Goal: Ask a question: Seek information or help from site administrators or community

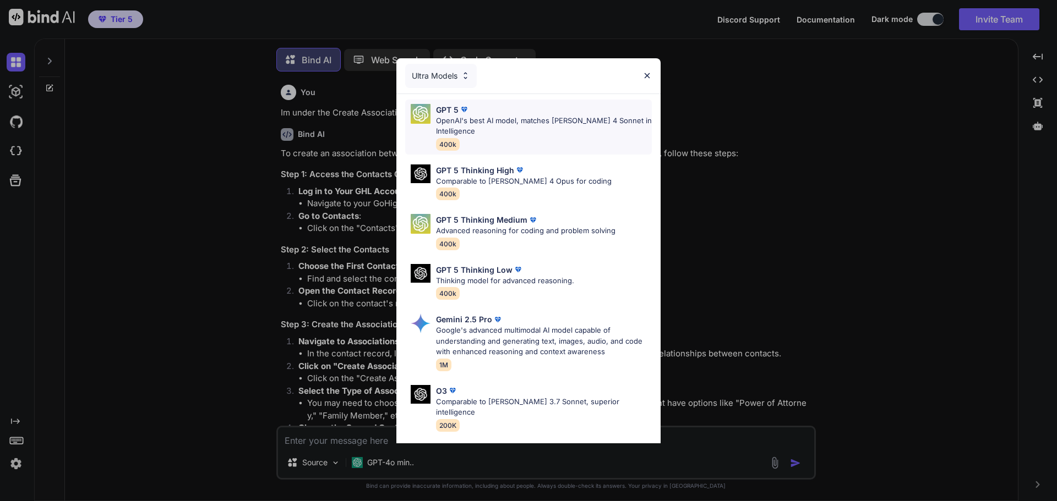
scroll to position [6, 0]
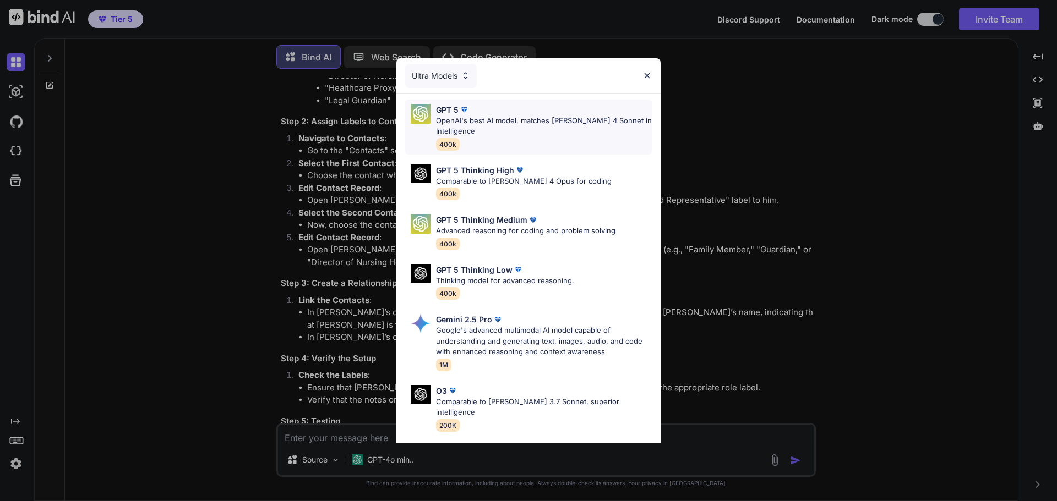
click at [505, 125] on p "OpenAI's best AI model, matches [PERSON_NAME] 4 Sonnet in Intelligence" at bounding box center [544, 126] width 216 height 21
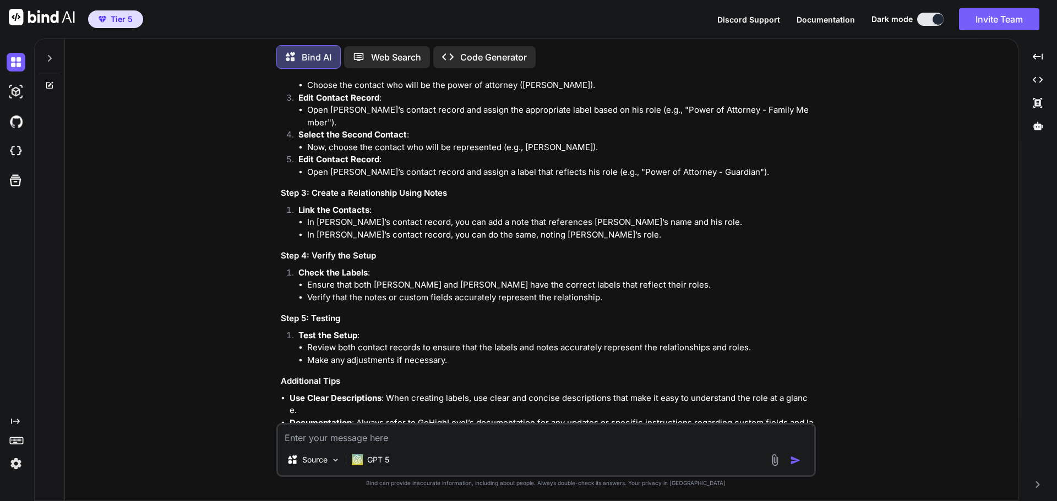
scroll to position [3292, 0]
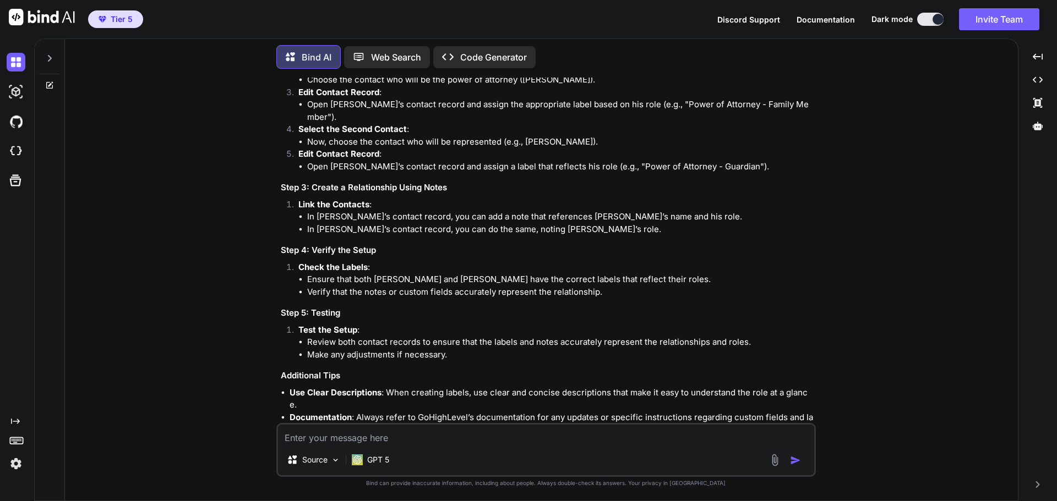
click at [43, 91] on div at bounding box center [50, 268] width 30 height 464
click at [48, 81] on icon at bounding box center [49, 85] width 9 height 9
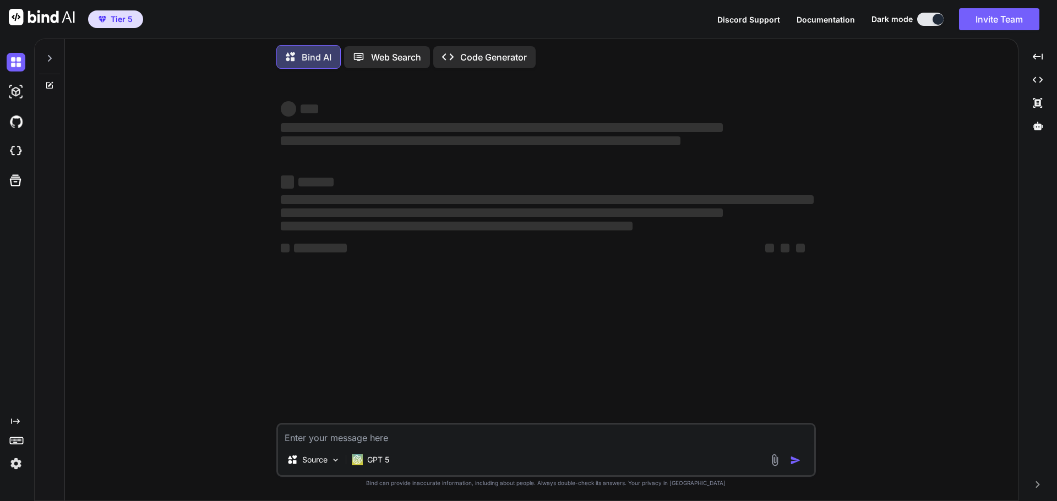
scroll to position [0, 0]
type textarea "x"
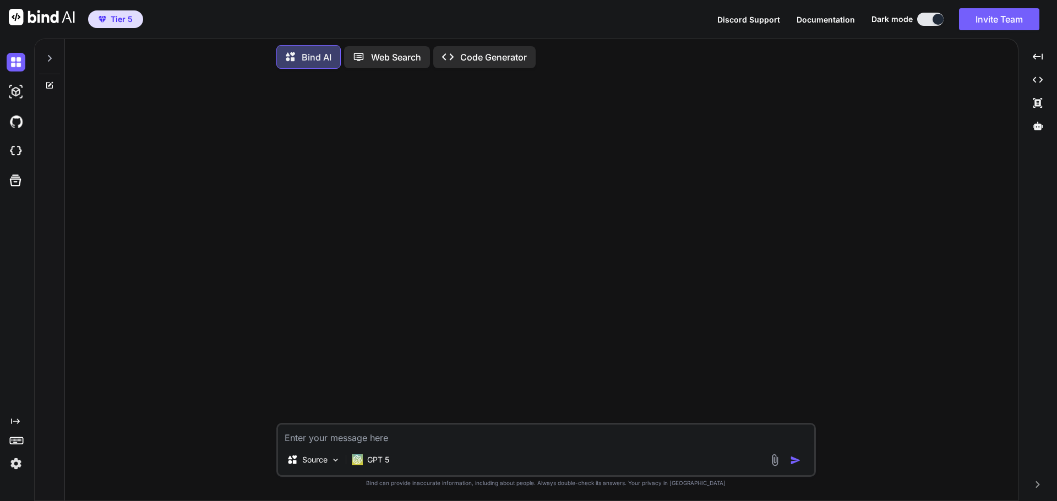
click at [439, 436] on textarea at bounding box center [546, 435] width 536 height 20
paste textarea "You are a GoHighLevel Custom Object AI that explains how to make custom objects…"
type textarea "You are a GoHighLevel Custom Object AI that explains how to make custom objects…"
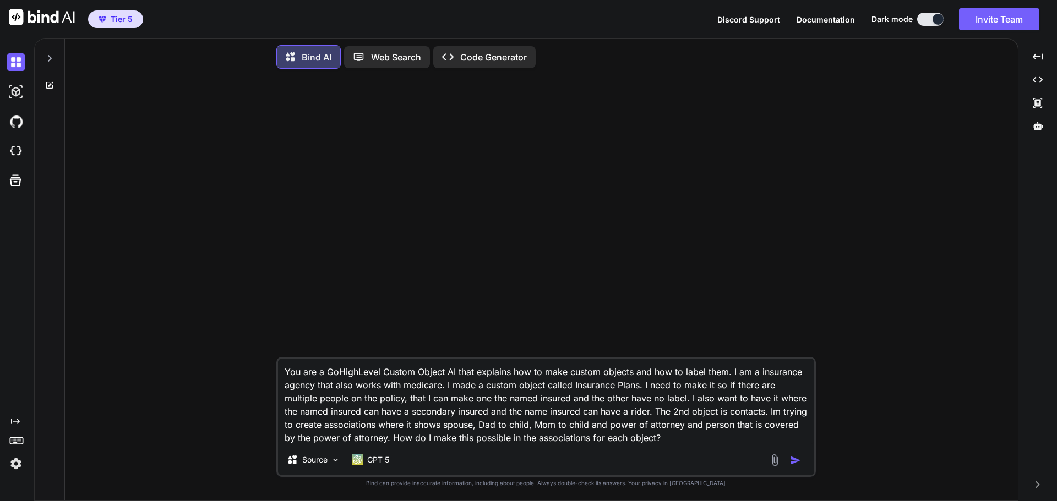
type textarea "x"
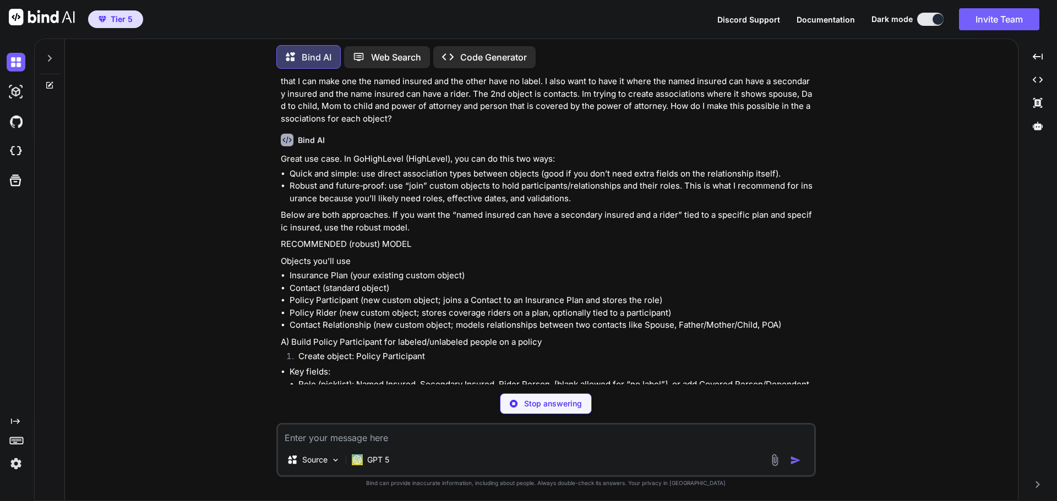
scroll to position [55, 0]
type textarea "x"
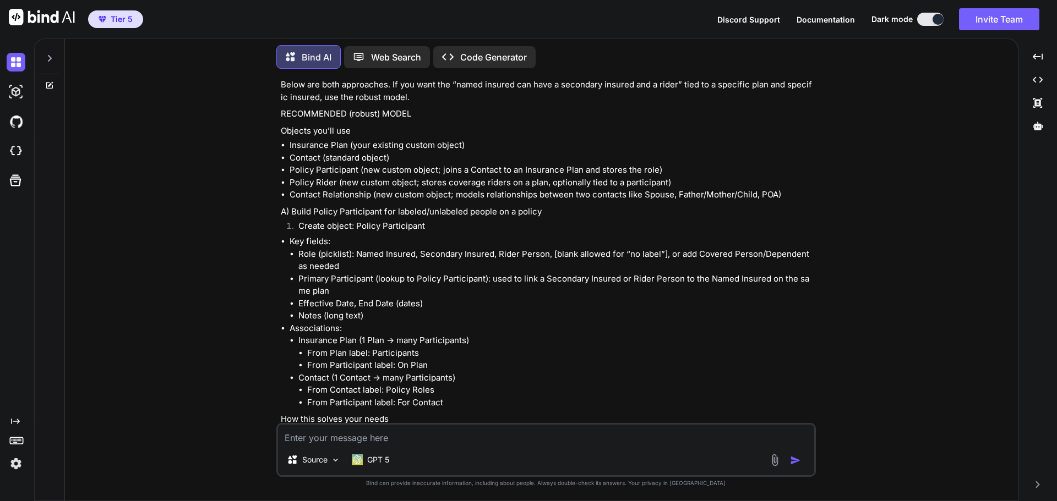
scroll to position [165, 0]
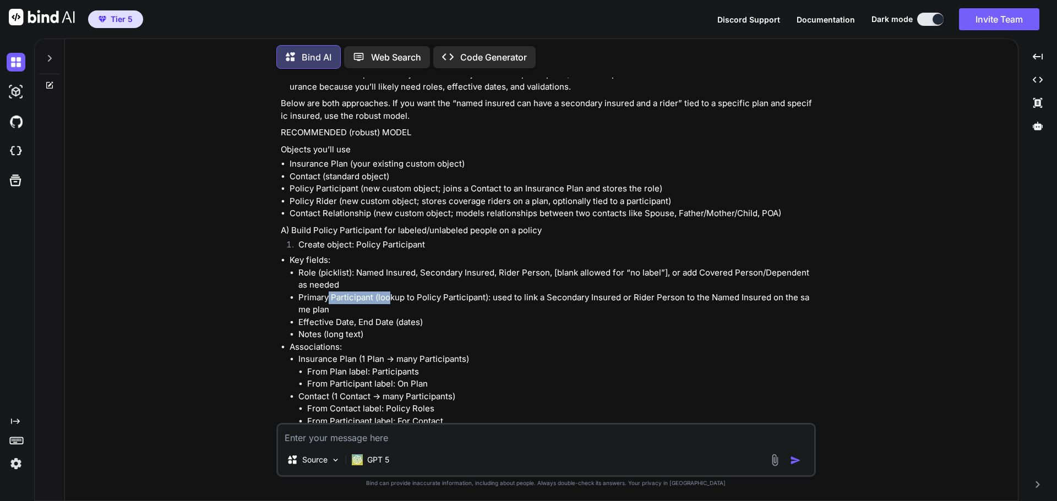
drag, startPoint x: 327, startPoint y: 296, endPoint x: 391, endPoint y: 300, distance: 64.6
click at [391, 300] on li "Primary Participant (lookup to Policy Participant): used to link a Secondary In…" at bounding box center [555, 304] width 515 height 25
click at [407, 299] on li "Primary Participant (lookup to Policy Participant): used to link a Secondary In…" at bounding box center [555, 304] width 515 height 25
drag, startPoint x: 493, startPoint y: 296, endPoint x: 649, endPoint y: 298, distance: 156.3
click at [644, 298] on li "Primary Participant (lookup to Policy Participant): used to link a Secondary In…" at bounding box center [555, 304] width 515 height 25
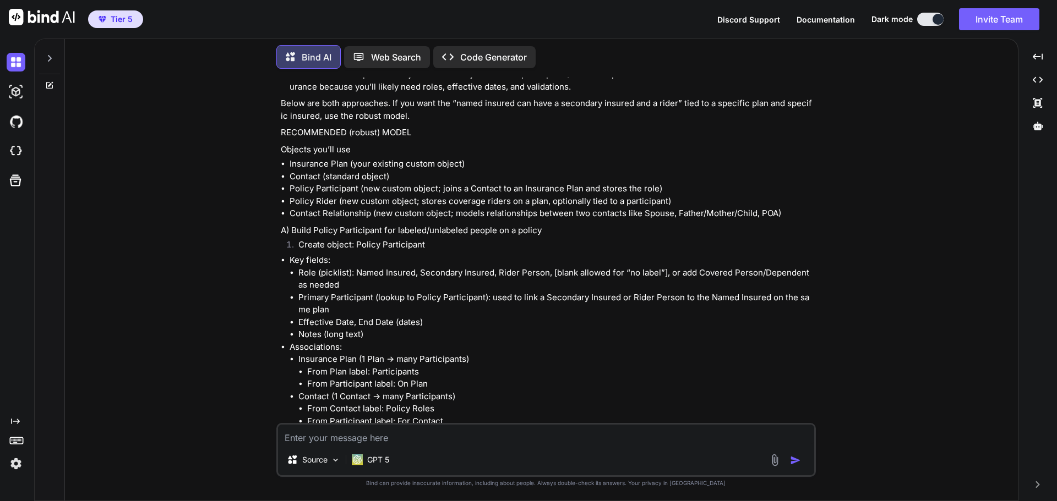
click at [649, 298] on li "Primary Participant (lookup to Policy Participant): used to link a Secondary In…" at bounding box center [555, 304] width 515 height 25
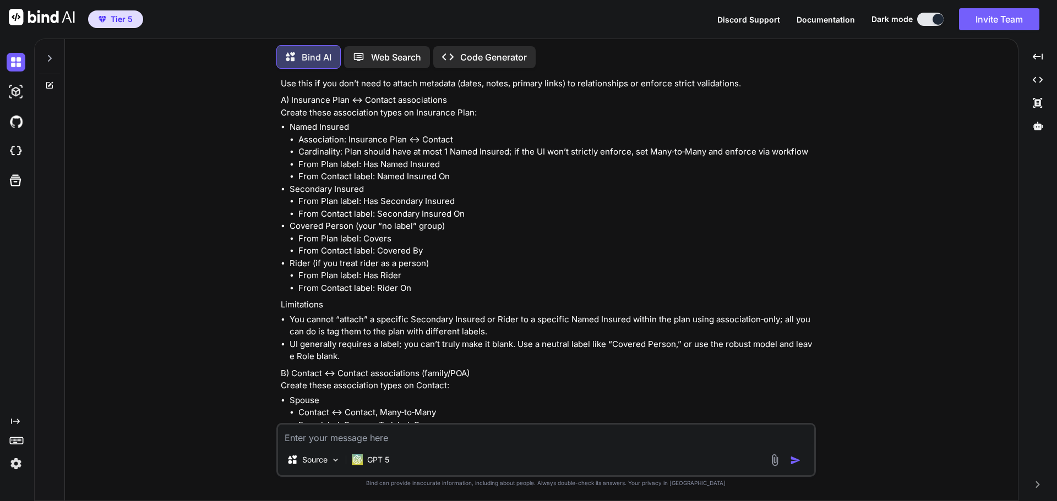
scroll to position [1656, 0]
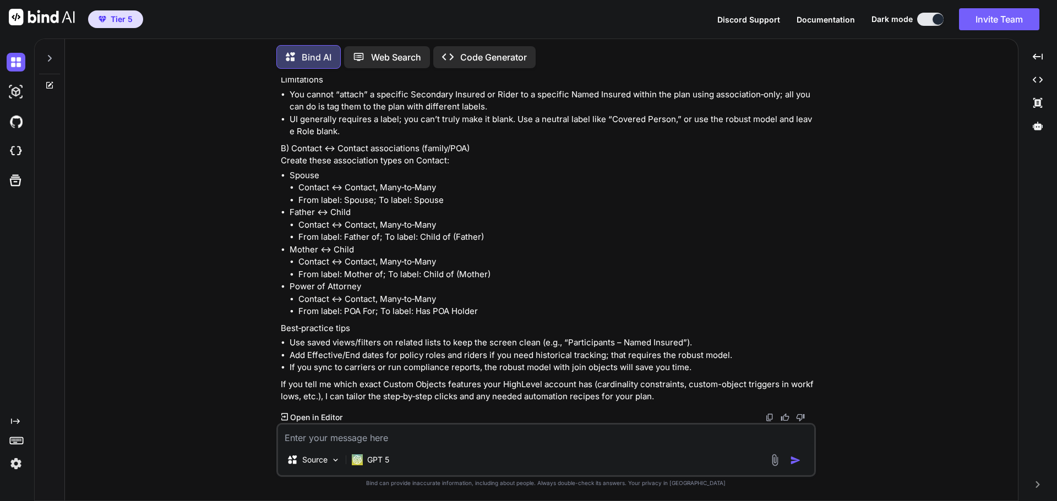
click at [401, 433] on textarea at bounding box center [546, 435] width 536 height 20
type textarea "How to find out in bulk who has an association?"
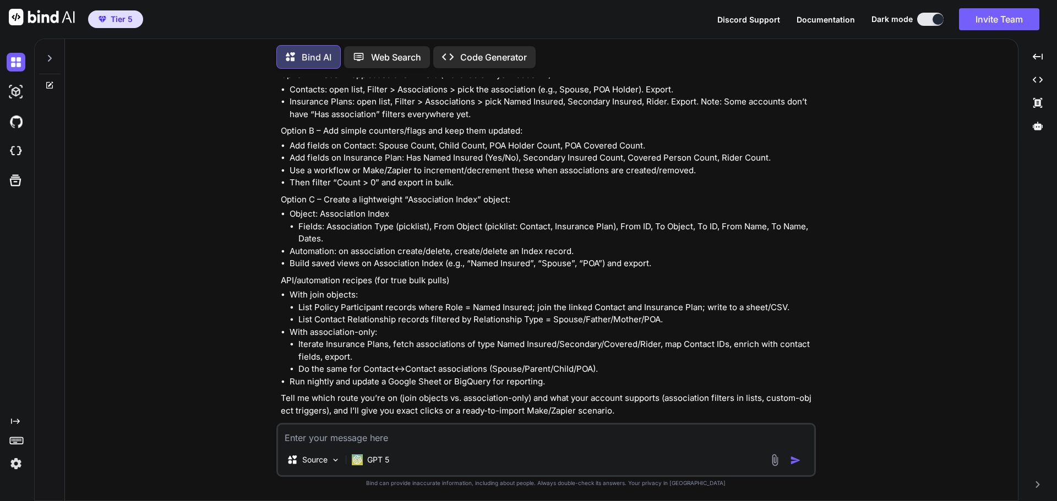
scroll to position [2329, 0]
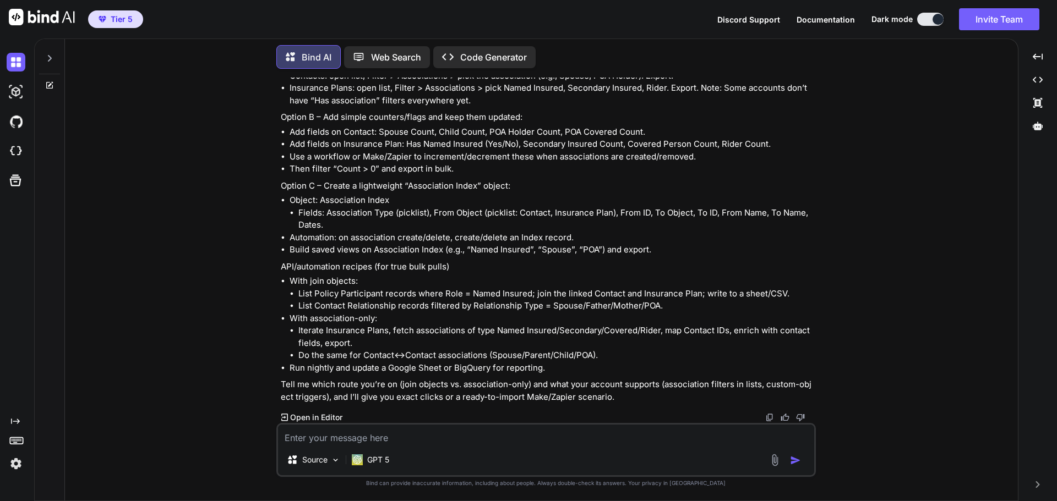
click at [439, 442] on textarea at bounding box center [546, 435] width 536 height 20
type textarea "I need to know this by the contacts object field"
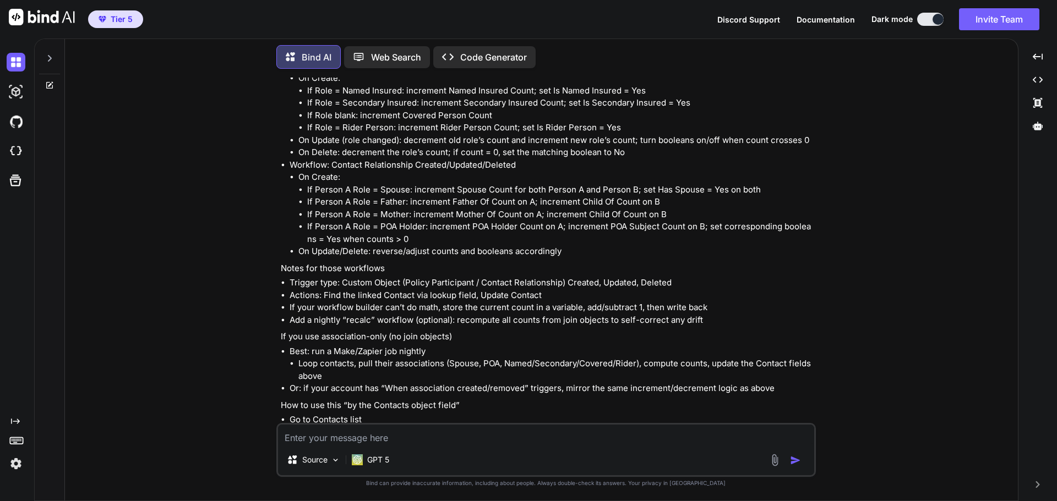
scroll to position [3243, 0]
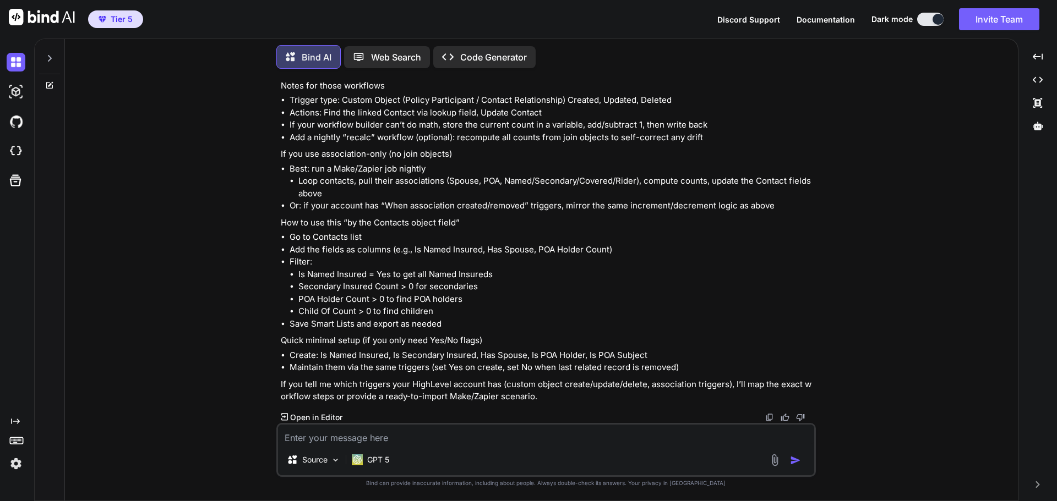
click at [345, 428] on textarea at bounding box center [546, 435] width 536 height 20
type textarea "How do I find out what contacts have a contact association?"
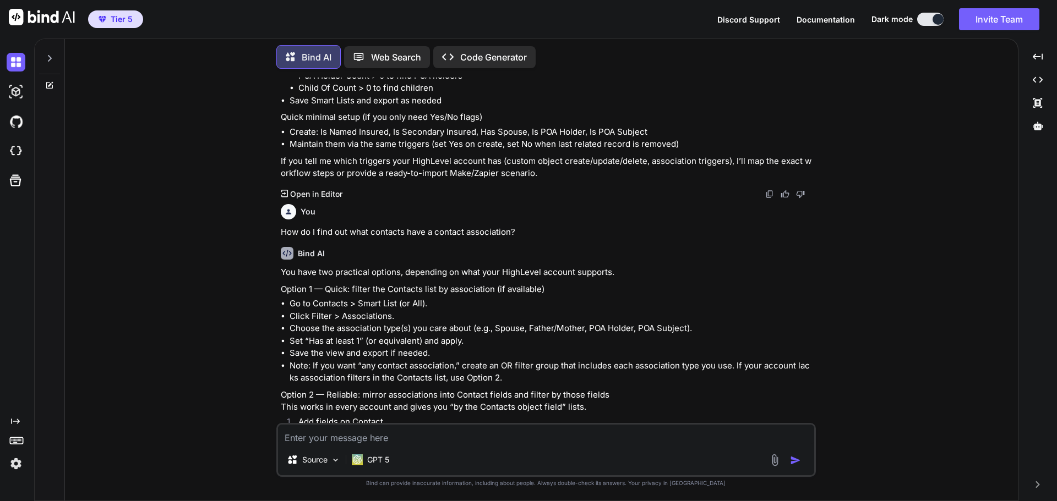
scroll to position [3469, 0]
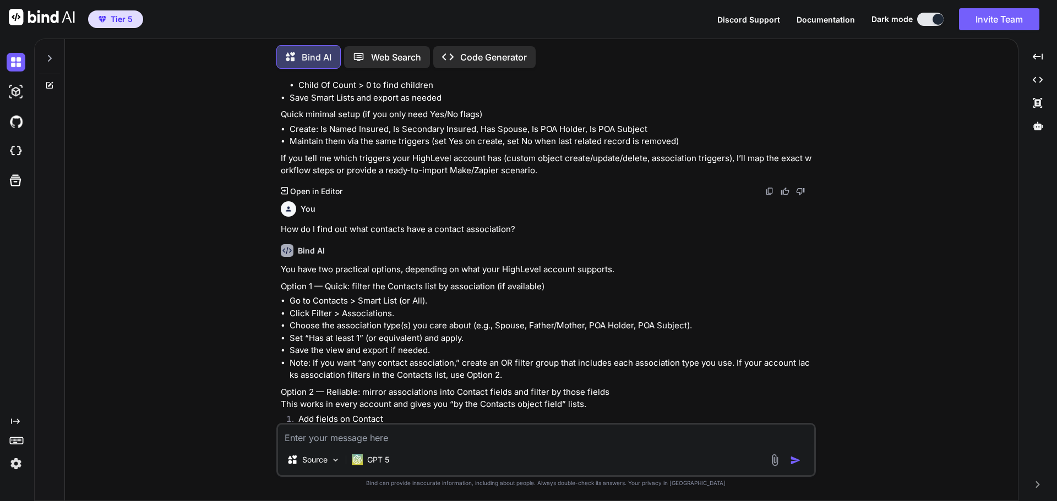
click at [433, 437] on textarea at bounding box center [546, 435] width 536 height 20
paste textarea "i"
type textarea "No such thing in go high level"
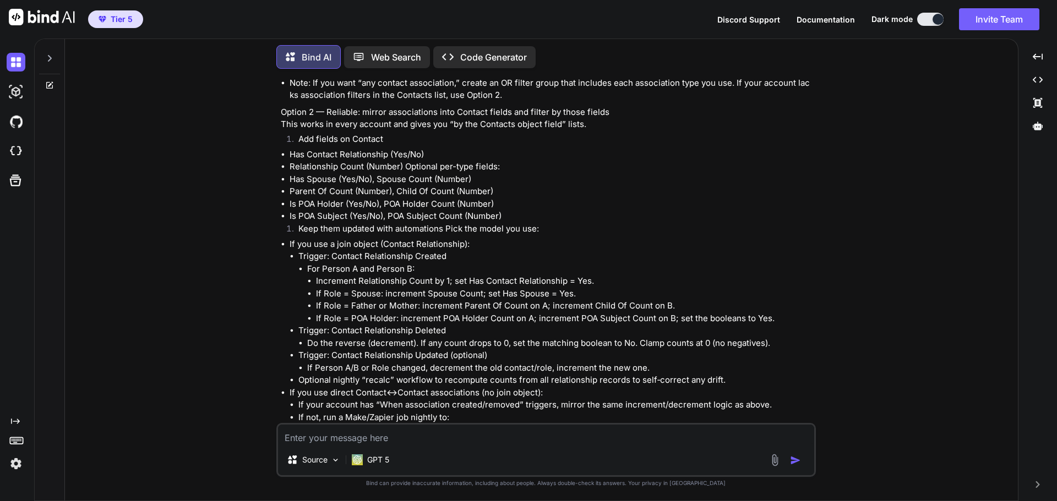
scroll to position [3500, 0]
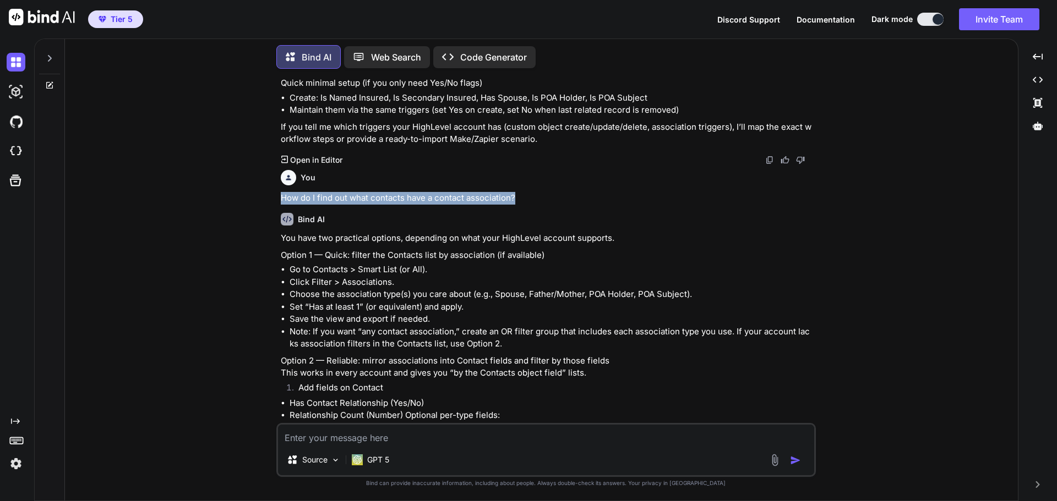
drag, startPoint x: 281, startPoint y: 193, endPoint x: 609, endPoint y: 193, distance: 328.0
click at [609, 193] on p "How do I find out what contacts have a contact association?" at bounding box center [547, 198] width 533 height 13
copy p "How do I find out what contacts have a contact association?"
